Goal: Check status: Check status

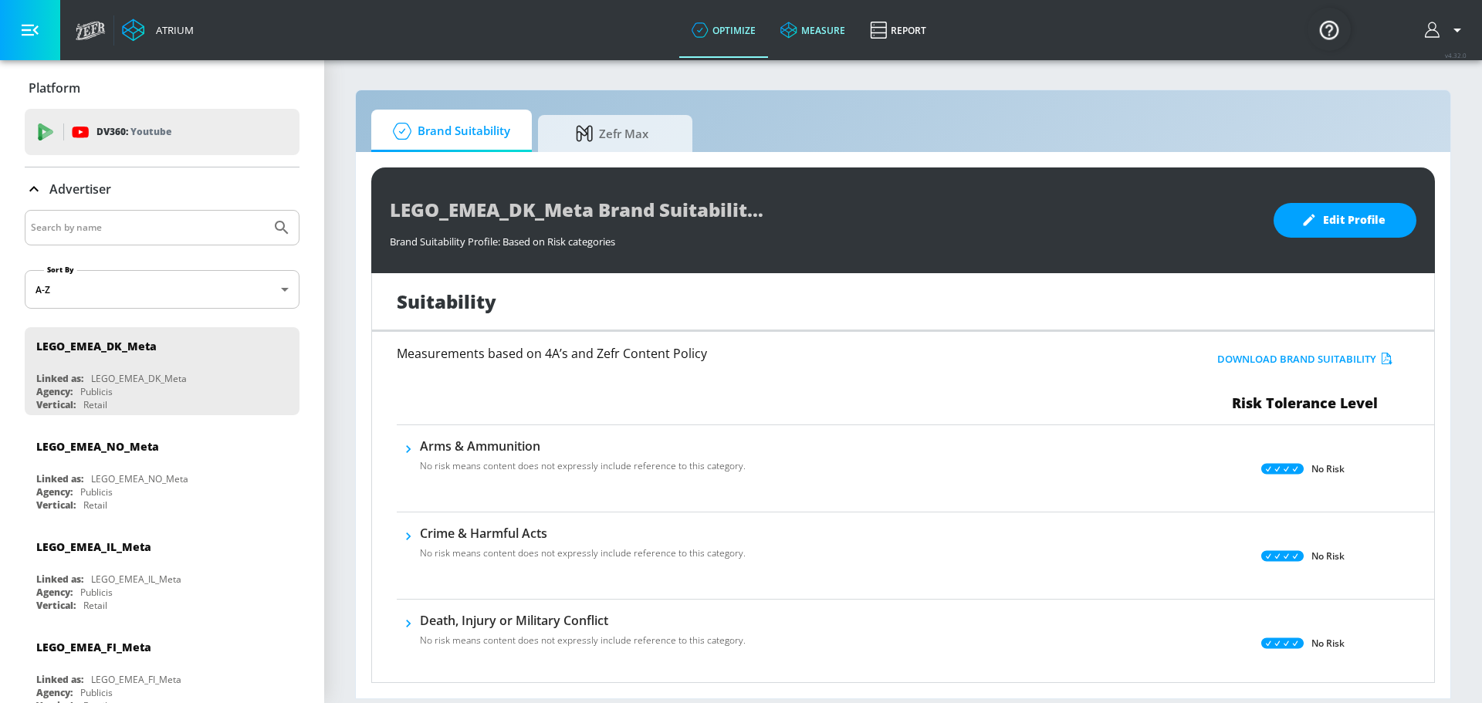
drag, startPoint x: 815, startPoint y: 26, endPoint x: 824, endPoint y: 29, distance: 8.8
click at [815, 26] on link "measure" at bounding box center [813, 30] width 90 height 56
